Goal: Task Accomplishment & Management: Use online tool/utility

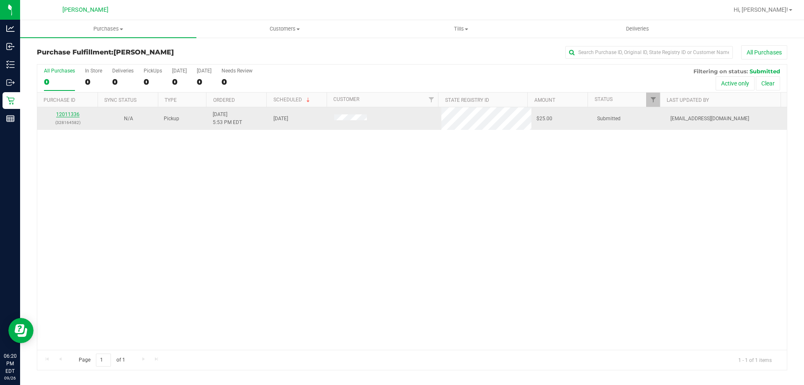
click at [62, 117] on link "12011336" at bounding box center [67, 114] width 23 height 6
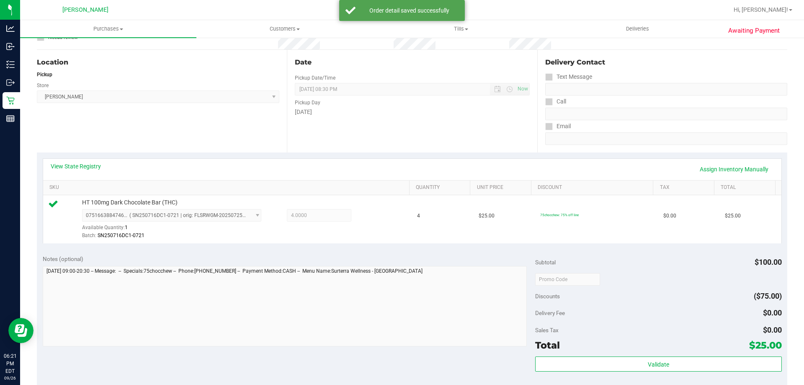
scroll to position [209, 0]
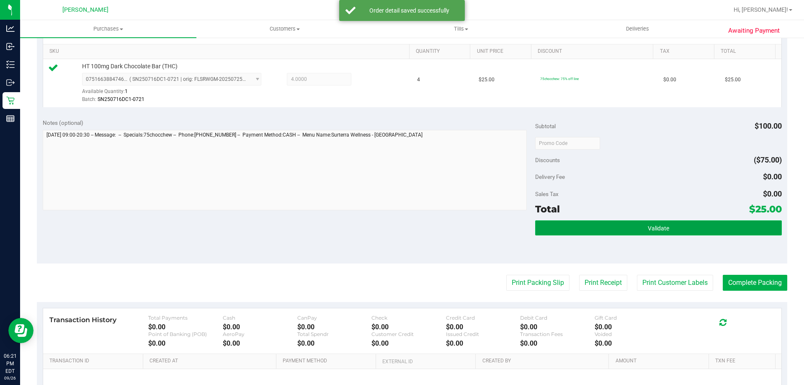
click at [639, 227] on button "Validate" at bounding box center [658, 227] width 246 height 15
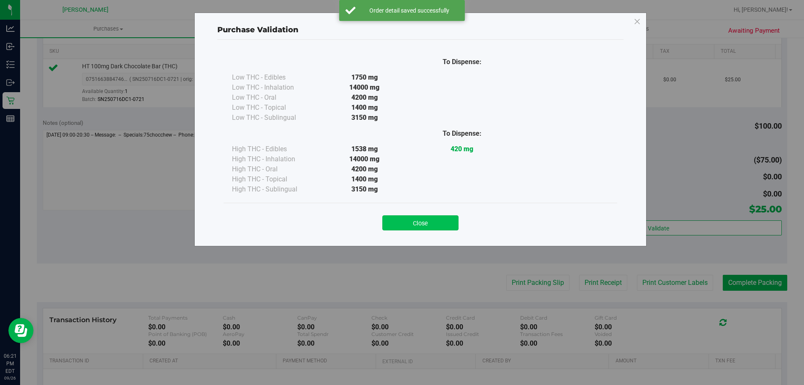
click at [425, 227] on button "Close" at bounding box center [420, 222] width 76 height 15
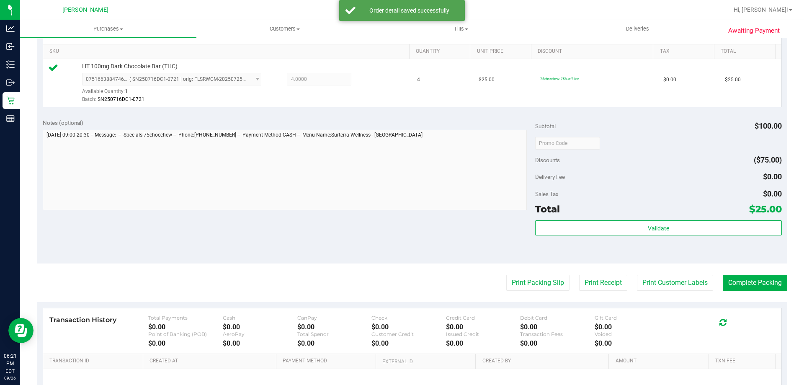
click at [672, 273] on purchase-details "Back Edit Purchase Cancel Purchase View Profile # 12011336 BioTrack ID: - Submi…" at bounding box center [412, 147] width 750 height 622
click at [668, 285] on button "Print Customer Labels" at bounding box center [675, 283] width 76 height 16
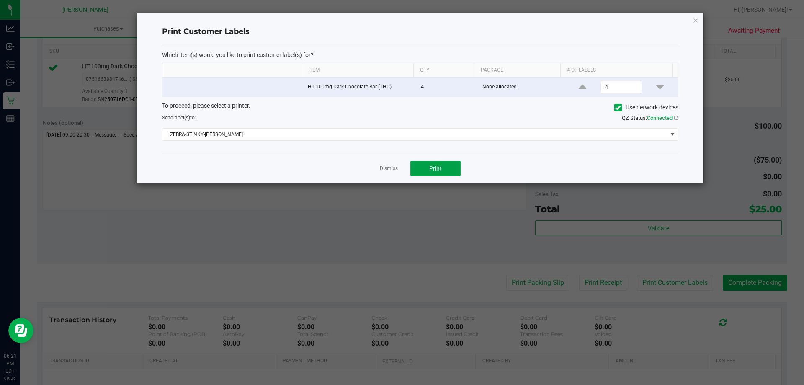
click at [422, 166] on button "Print" at bounding box center [435, 168] width 50 height 15
click at [388, 167] on link "Dismiss" at bounding box center [389, 168] width 18 height 7
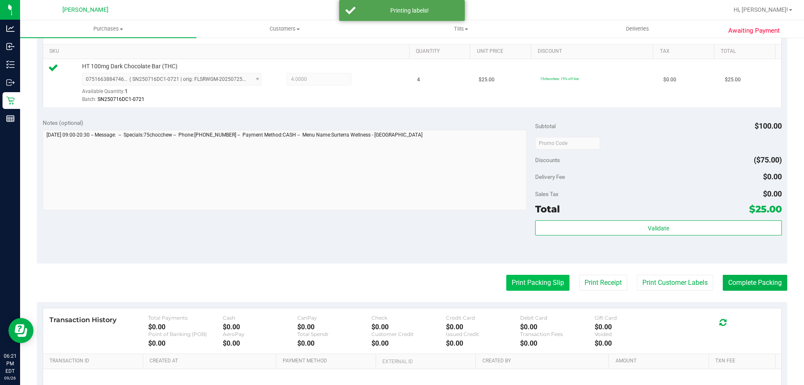
click at [528, 279] on button "Print Packing Slip" at bounding box center [537, 283] width 63 height 16
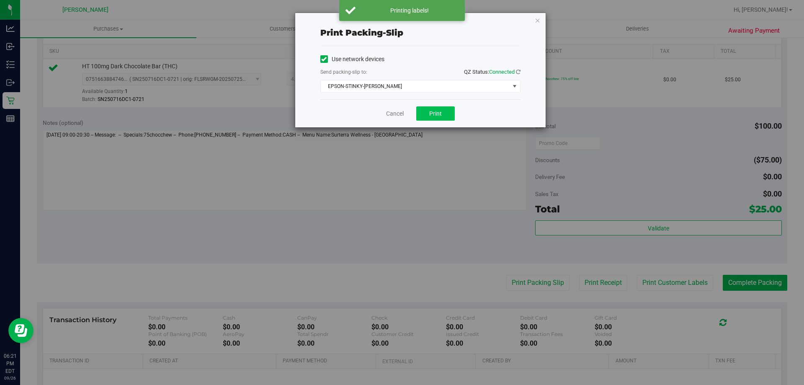
drag, startPoint x: 422, startPoint y: 95, endPoint x: 447, endPoint y: 119, distance: 34.6
click at [421, 95] on div "Use network devices Send packing-slip to: QZ Status: Connected EPSON-STINKY-[PE…" at bounding box center [420, 72] width 200 height 53
click at [446, 120] on button "Print" at bounding box center [435, 113] width 39 height 14
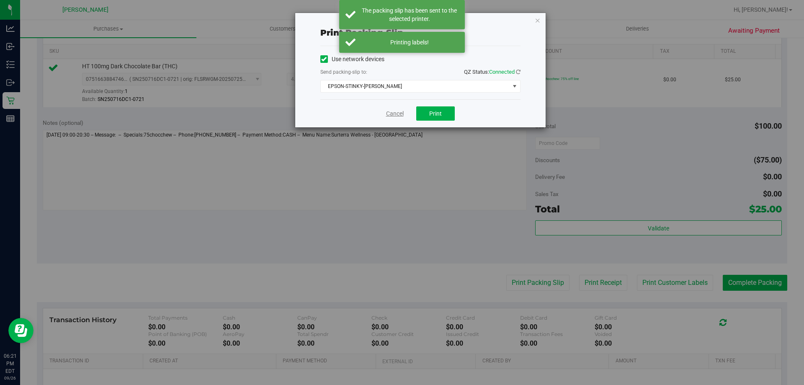
click at [394, 112] on link "Cancel" at bounding box center [395, 113] width 18 height 9
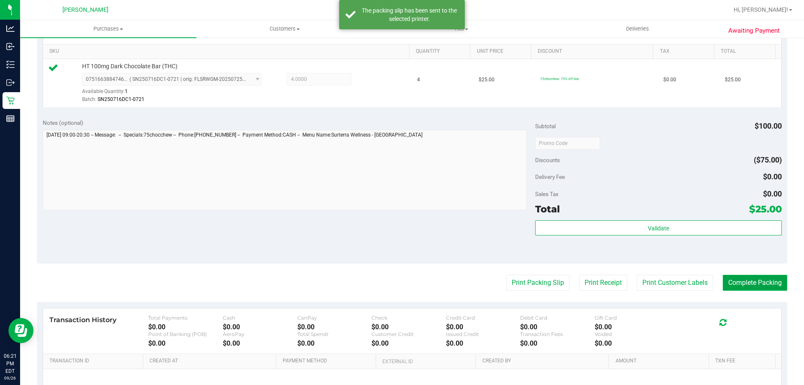
click at [738, 280] on button "Complete Packing" at bounding box center [754, 283] width 64 height 16
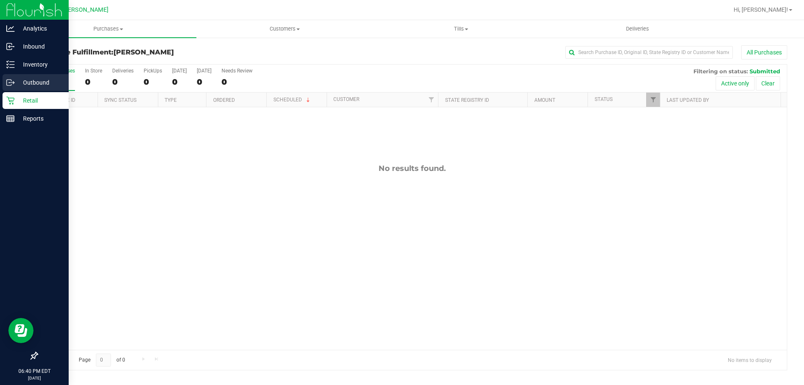
click at [28, 89] on div "Outbound" at bounding box center [36, 82] width 66 height 17
click at [26, 95] on div "Retail" at bounding box center [36, 100] width 66 height 17
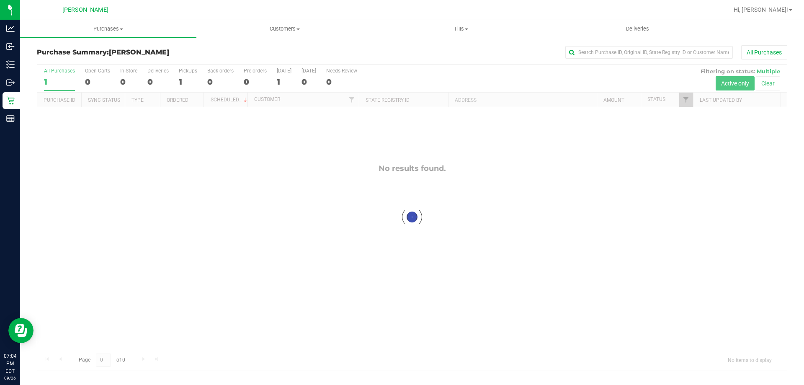
click at [332, 48] on div "All Purchases" at bounding box center [537, 52] width 500 height 14
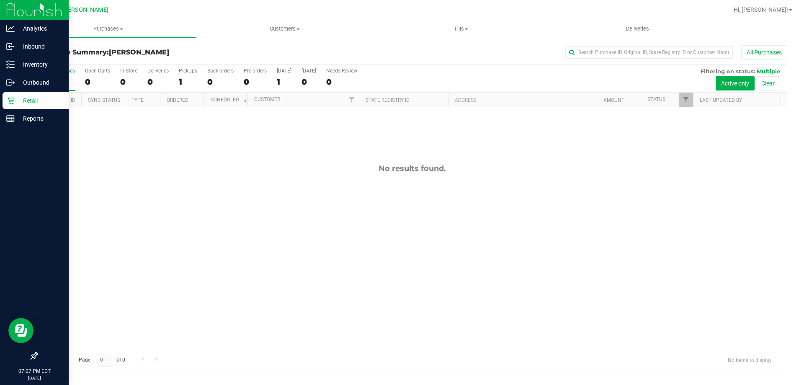
click at [34, 102] on p "Retail" at bounding box center [40, 100] width 50 height 10
click at [3, 63] on div "Inventory" at bounding box center [36, 64] width 66 height 17
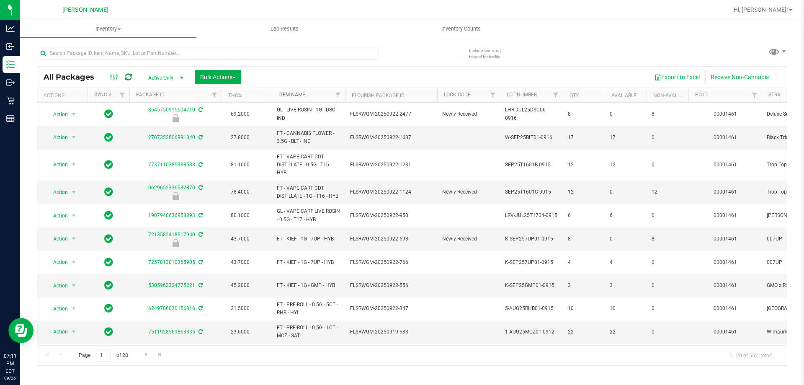
click at [305, 92] on link "Item Name" at bounding box center [291, 95] width 27 height 6
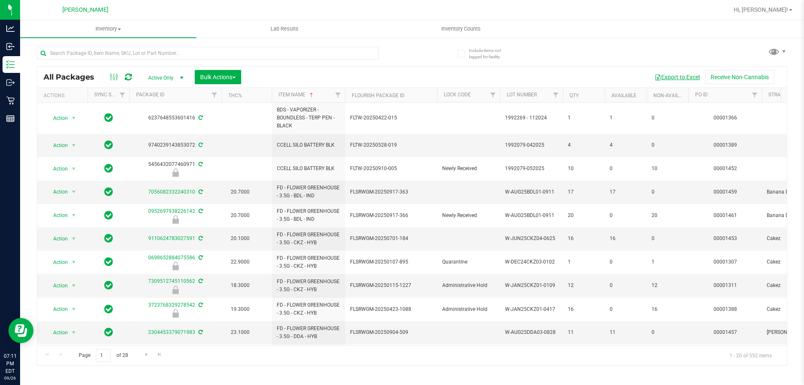
click at [668, 74] on button "Export to Excel" at bounding box center [677, 77] width 56 height 14
click at [201, 59] on input "text" at bounding box center [208, 53] width 342 height 13
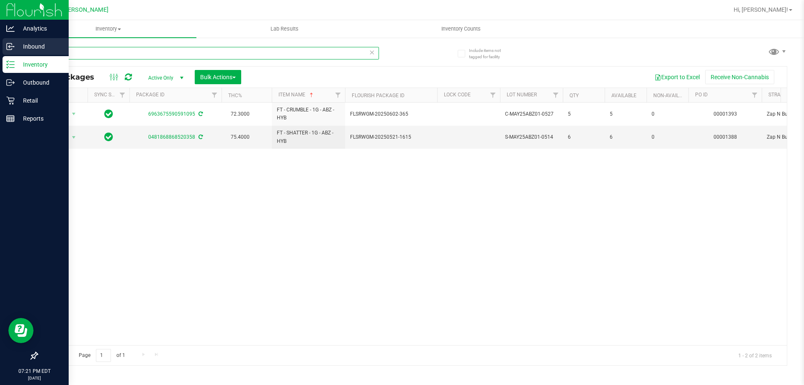
drag, startPoint x: 102, startPoint y: 52, endPoint x: 5, endPoint y: 46, distance: 97.3
click at [5, 46] on div "Analytics Inbound Inventory Outbound Retail Reports 07:21 PM EDT [DATE] 09/26 […" at bounding box center [402, 192] width 804 height 385
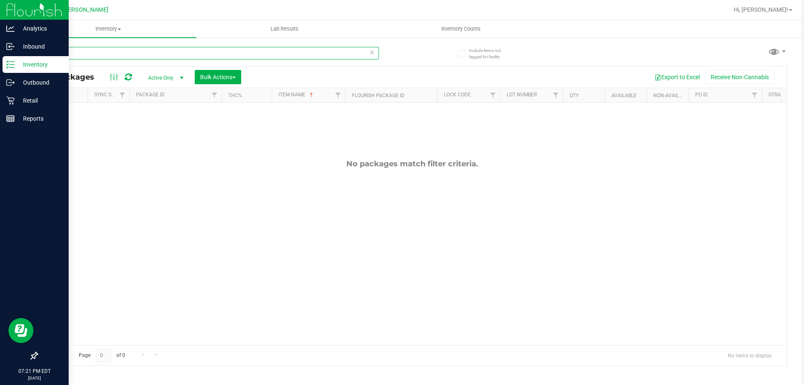
drag, startPoint x: 127, startPoint y: 51, endPoint x: 2, endPoint y: 43, distance: 125.4
click at [0, 53] on div "Analytics Inbound Inventory Outbound Retail Reports 07:21 PM EDT [DATE] 09/26 […" at bounding box center [402, 192] width 804 height 385
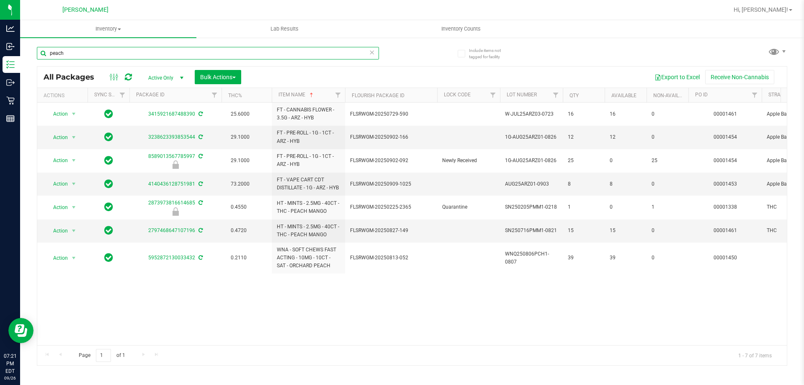
type input "peach"
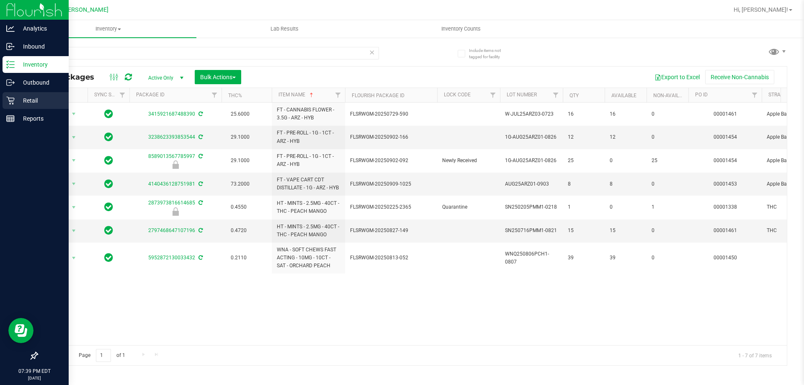
click at [12, 99] on icon at bounding box center [10, 100] width 8 height 8
